Goal: Information Seeking & Learning: Compare options

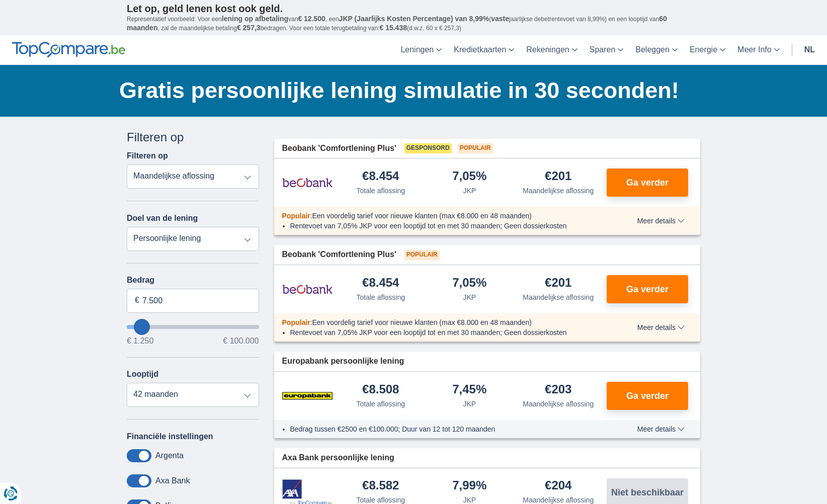
type input "5250"
type input "5.250"
select select "36"
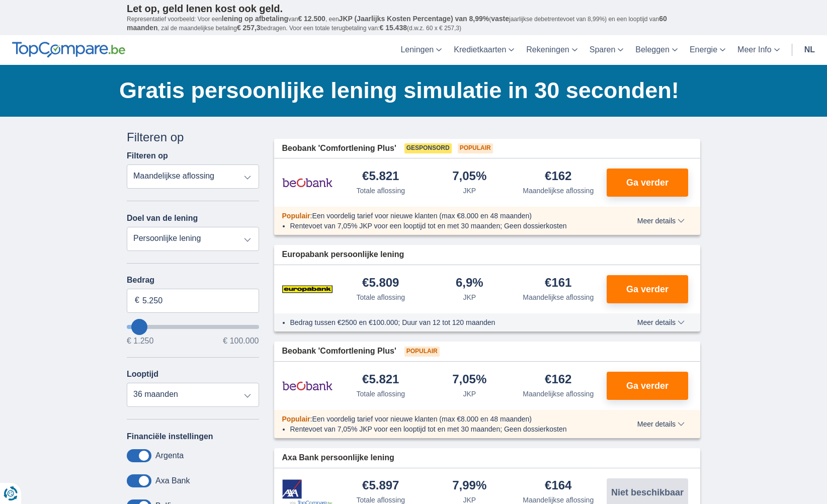
type input "4.250"
type input "4250"
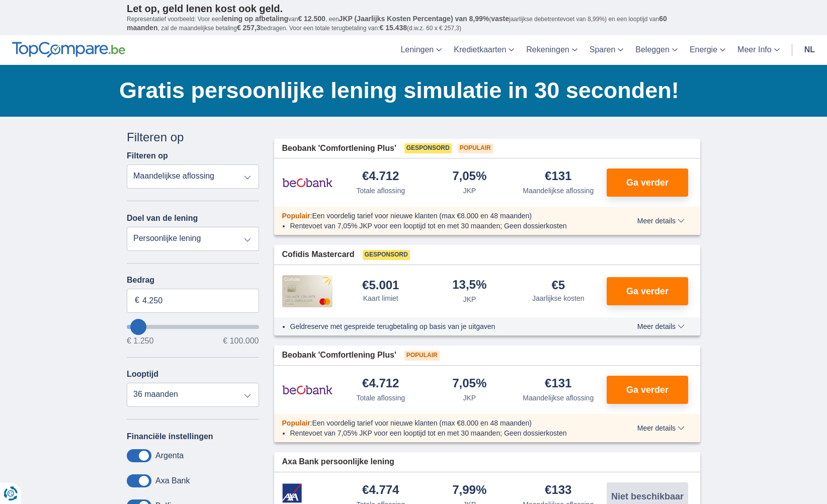
type input "3.250"
type input "3250"
select select "30"
type input "1250"
type input "1.250"
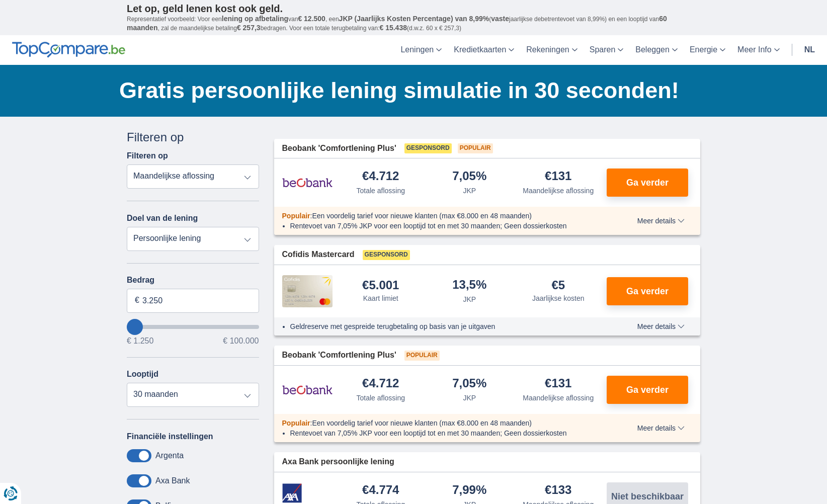
select select "24"
type input "4.250"
type input "4250"
select select "36"
type input "5250"
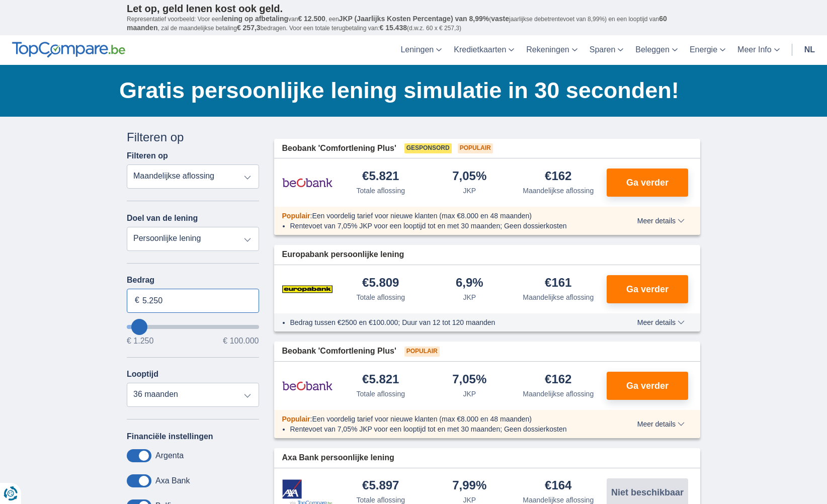
drag, startPoint x: 162, startPoint y: 307, endPoint x: 124, endPoint y: 301, distance: 37.7
click at [124, 304] on div "Annuleren Filters Filteren op Filteren op Totale aflossing JKP Maandelijkse afl…" at bounding box center [192, 368] width 147 height 479
type input "2.000"
type input "2250"
select select "24"
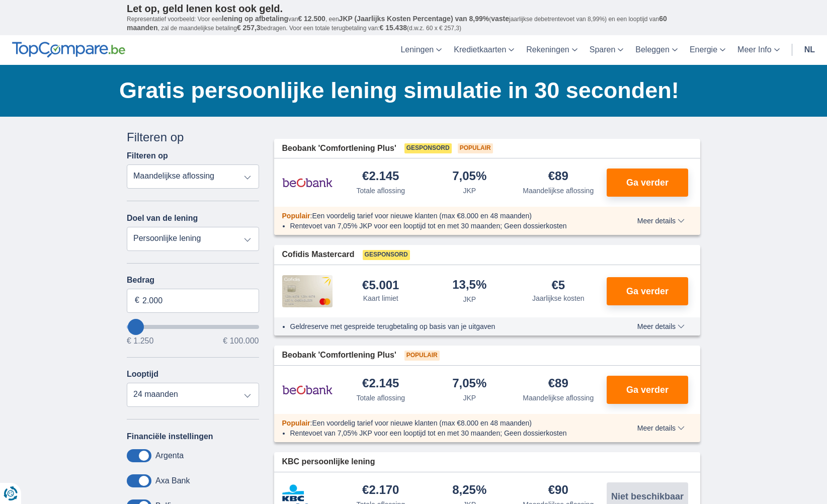
click at [199, 238] on select "Persoonlijke lening Auto Moto / fiets Mobilhome / caravan Renovatie Energie Sch…" at bounding box center [193, 239] width 132 height 24
select select "electronics"
click at [127, 227] on select "Persoonlijke lening Auto Moto / fiets Mobilhome / caravan Renovatie Energie Sch…" at bounding box center [193, 239] width 132 height 24
type input "7.500"
type input "7250"
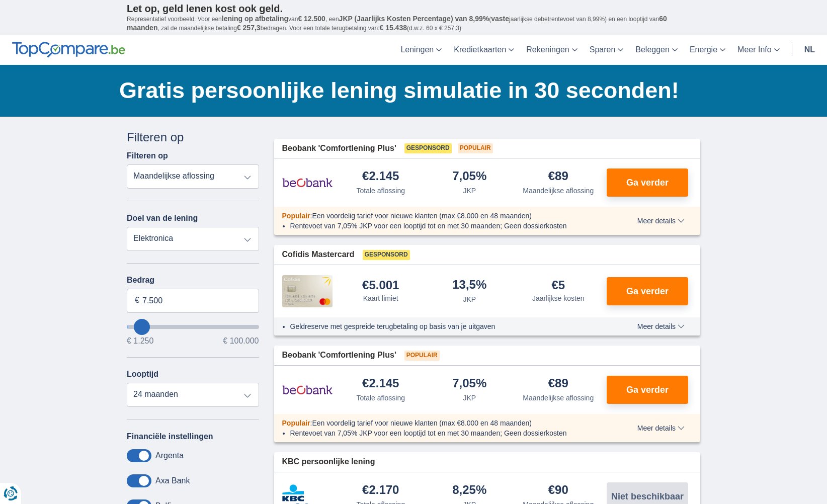
select select "42"
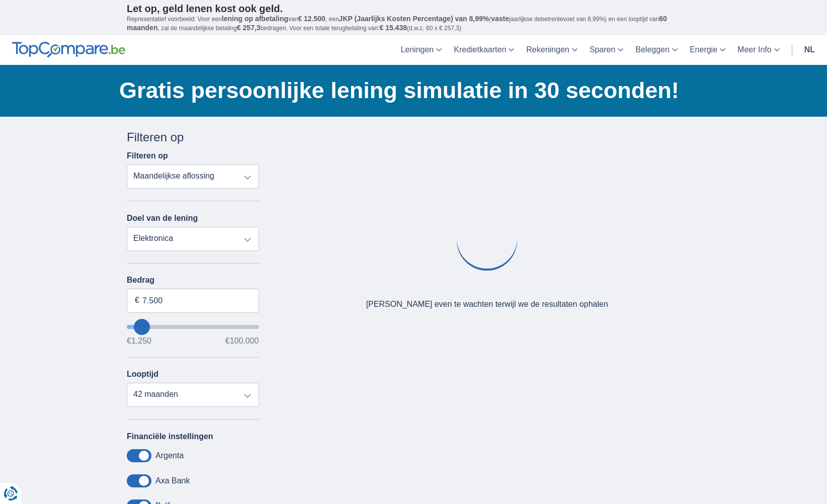
click at [68, 326] on div "× widget.non-eligible-application.title widget.non-eligible-application.text no…" at bounding box center [413, 374] width 827 height 515
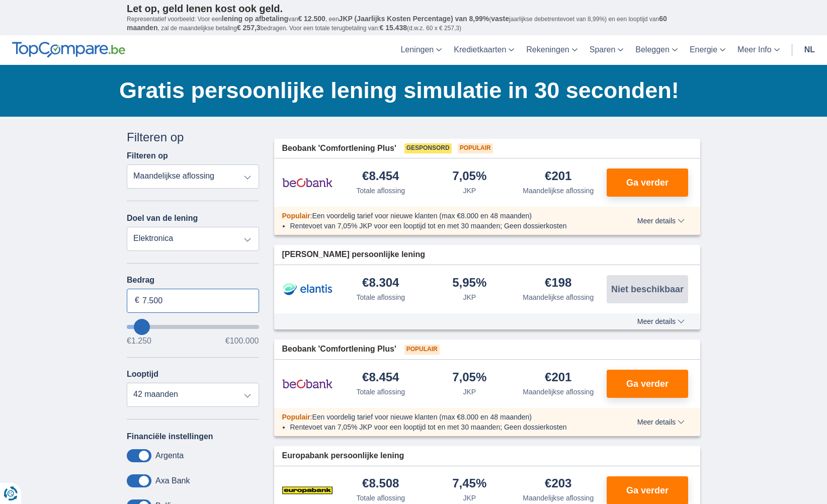
drag, startPoint x: 177, startPoint y: 299, endPoint x: 110, endPoint y: 293, distance: 67.7
type input "2.000"
type input "2250"
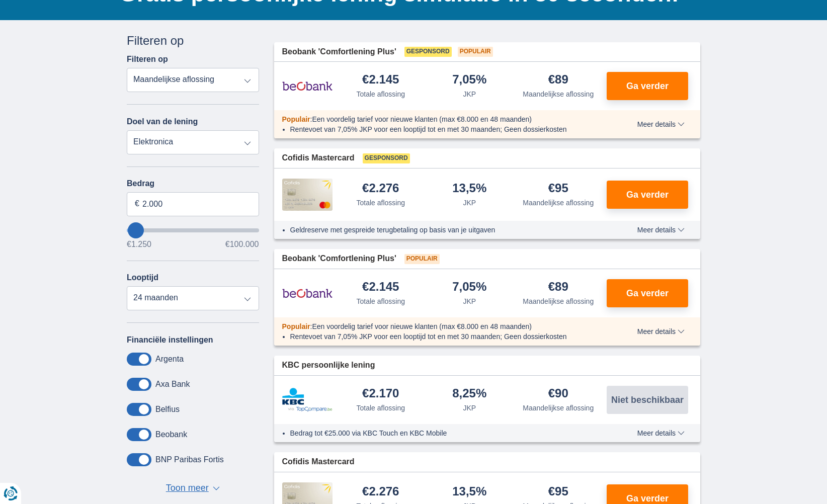
scroll to position [101, 0]
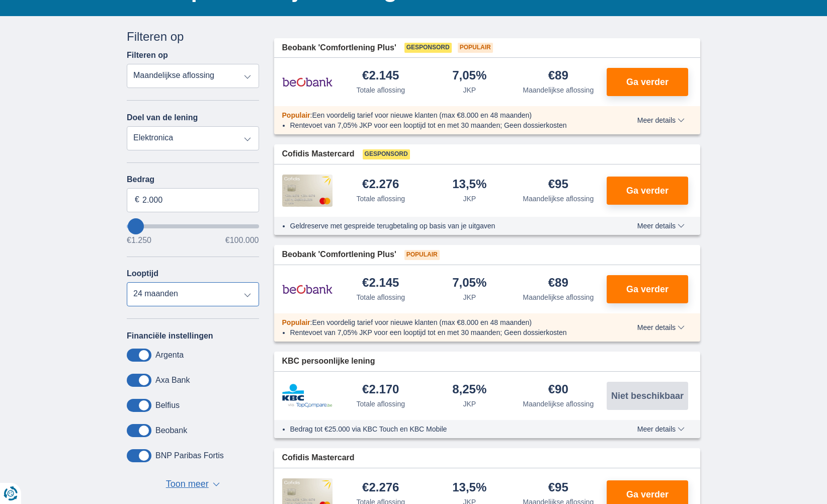
click at [183, 301] on select "12 maanden 18 maanden 24 maanden" at bounding box center [193, 294] width 132 height 24
drag, startPoint x: 181, startPoint y: 301, endPoint x: 174, endPoint y: 319, distance: 19.0
click at [174, 319] on div "Annuleren Filters Filteren op Filteren op Totale aflossing JKP Maandelijkse afl…" at bounding box center [193, 260] width 132 height 464
select select "12"
click at [127, 282] on select "12 maanden 18 maanden 24 maanden" at bounding box center [193, 294] width 132 height 24
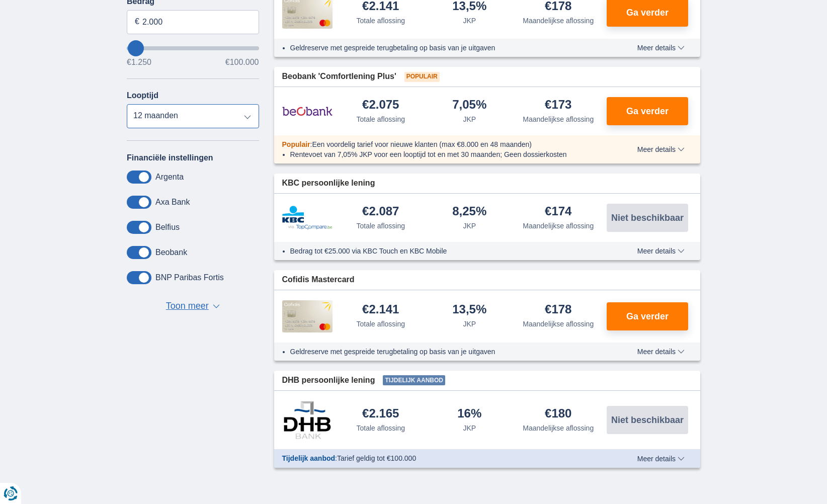
scroll to position [302, 0]
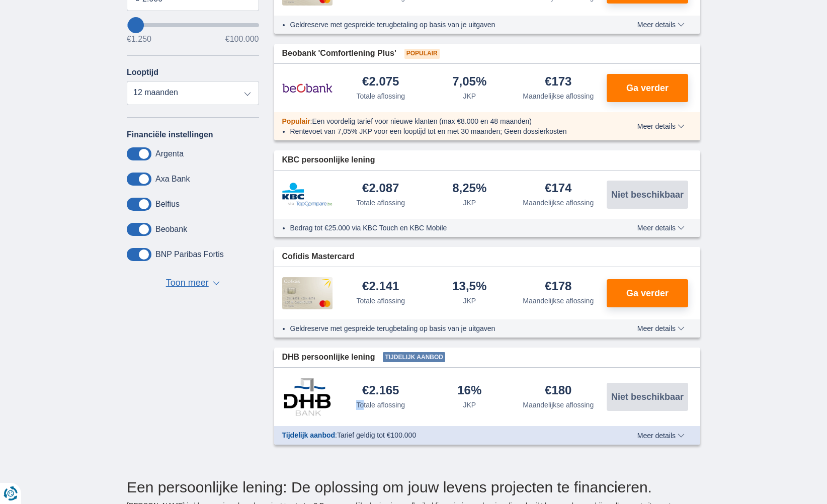
click at [361, 407] on div "Totale aflossing" at bounding box center [380, 405] width 49 height 10
click at [363, 405] on div "Totale aflossing" at bounding box center [380, 405] width 49 height 10
click at [630, 436] on button "Meer details Minder details" at bounding box center [661, 436] width 62 height 8
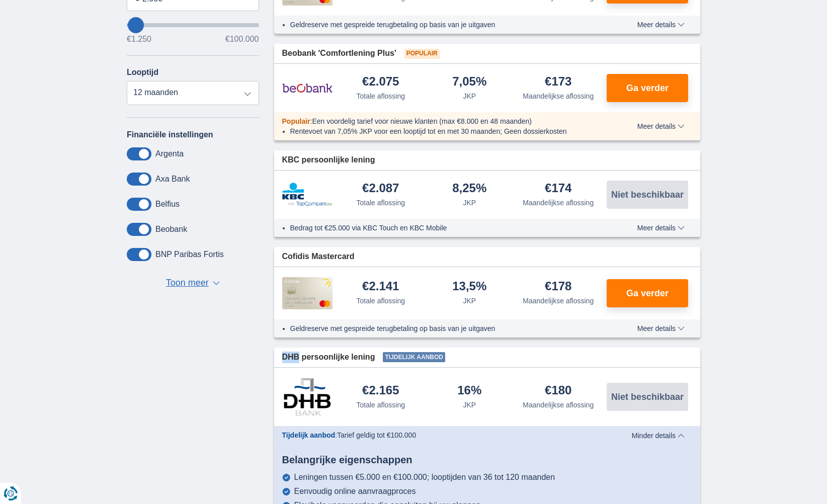
drag, startPoint x: 276, startPoint y: 357, endPoint x: 297, endPoint y: 356, distance: 21.7
click at [297, 356] on div "DHB persoonlijke lening Tijdelijk aanbod" at bounding box center [487, 358] width 427 height 20
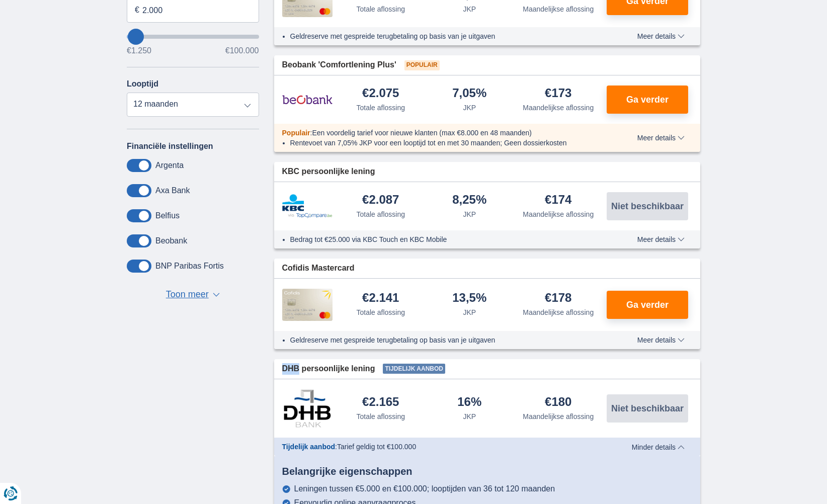
scroll to position [403, 0]
